Goal: Navigation & Orientation: Find specific page/section

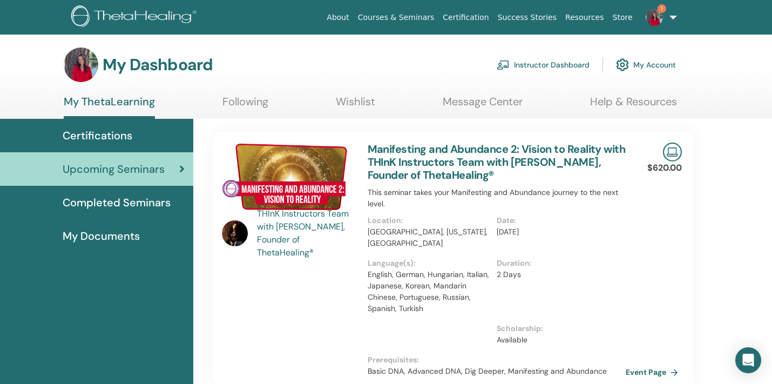
click at [657, 21] on img at bounding box center [654, 17] width 17 height 17
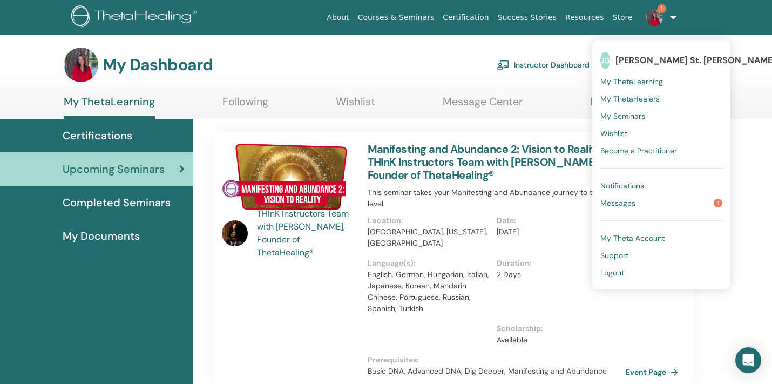
click at [623, 207] on span "Messages" at bounding box center [618, 203] width 35 height 10
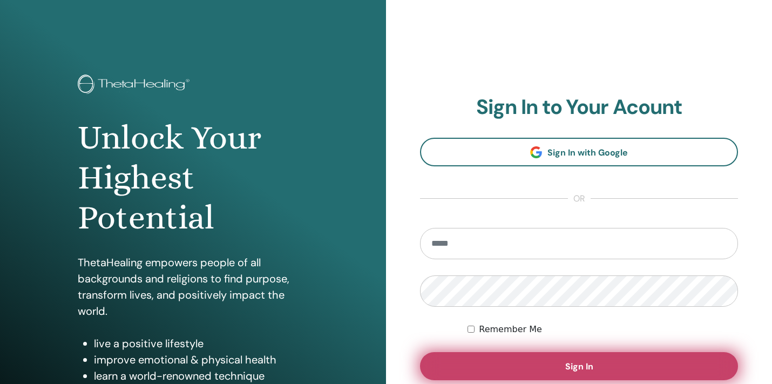
type input "**********"
click at [569, 371] on span "Sign In" at bounding box center [580, 366] width 28 height 11
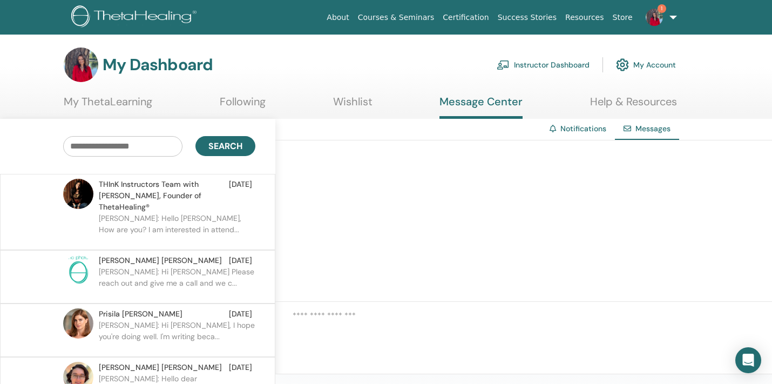
click at [85, 105] on link "My ThetaLearning" at bounding box center [108, 105] width 89 height 21
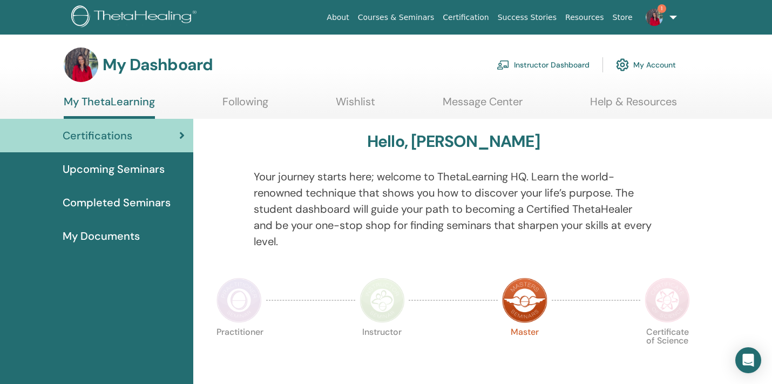
click at [142, 165] on span "Upcoming Seminars" at bounding box center [114, 169] width 102 height 16
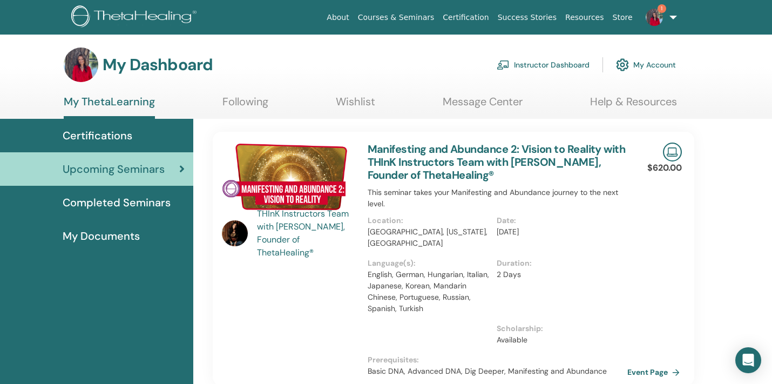
click at [648, 371] on link "Event Page" at bounding box center [656, 372] width 57 height 16
